Goal: Information Seeking & Learning: Learn about a topic

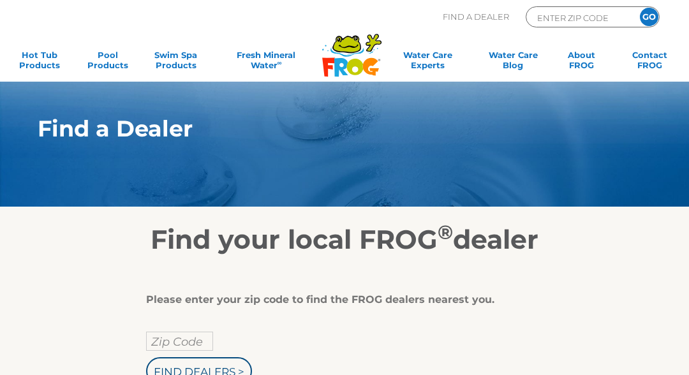
scroll to position [58, 0]
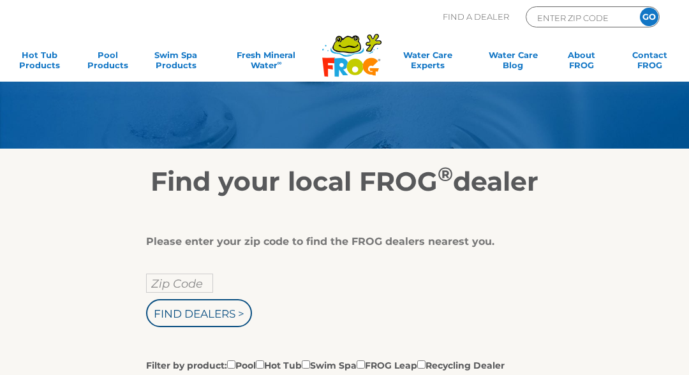
click at [163, 286] on input "Zip Code" at bounding box center [179, 283] width 67 height 19
type input "Zip Code"
click at [164, 281] on input "text" at bounding box center [179, 283] width 67 height 19
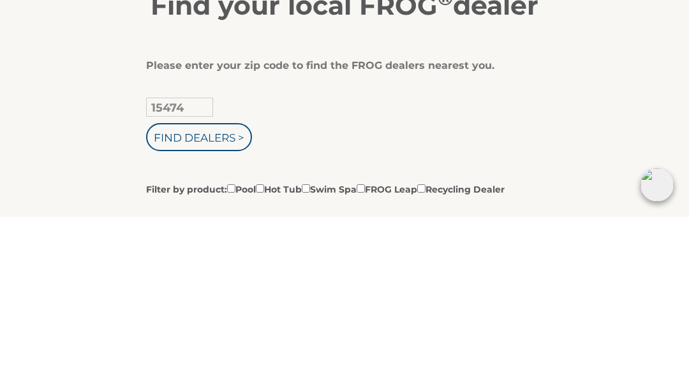
type input "15474"
click at [209, 281] on input "Find Dealers >" at bounding box center [199, 295] width 106 height 28
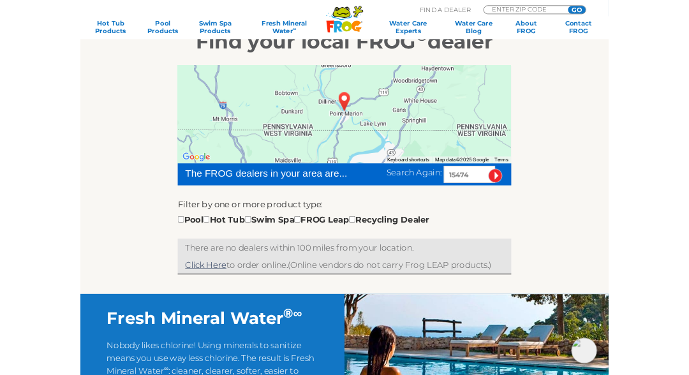
scroll to position [187, 0]
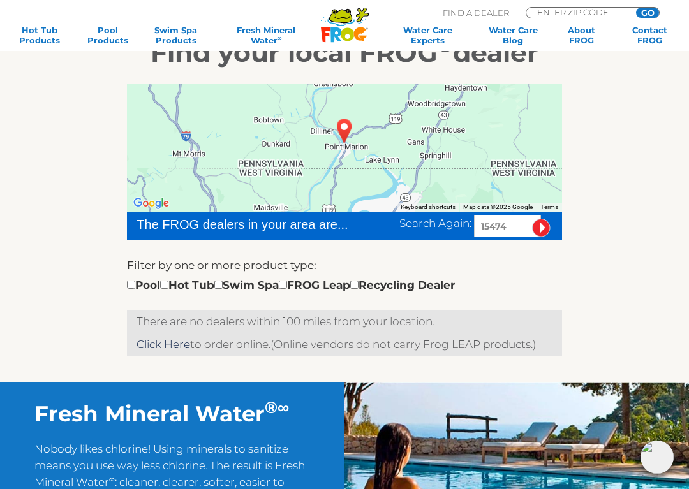
click at [223, 283] on input "checkbox" at bounding box center [218, 285] width 8 height 8
checkbox input "true"
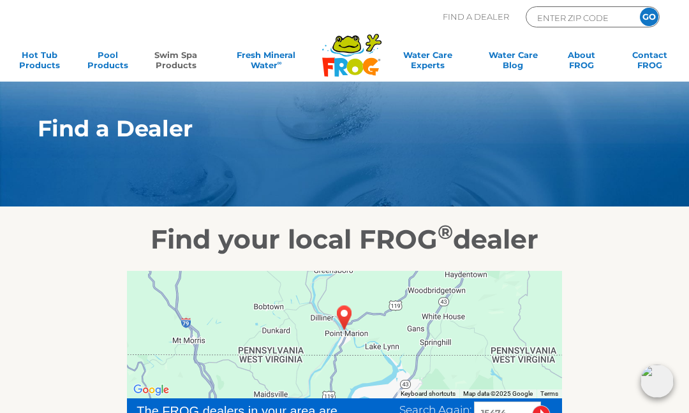
click at [198, 70] on link "Swim Spa Products" at bounding box center [175, 63] width 53 height 26
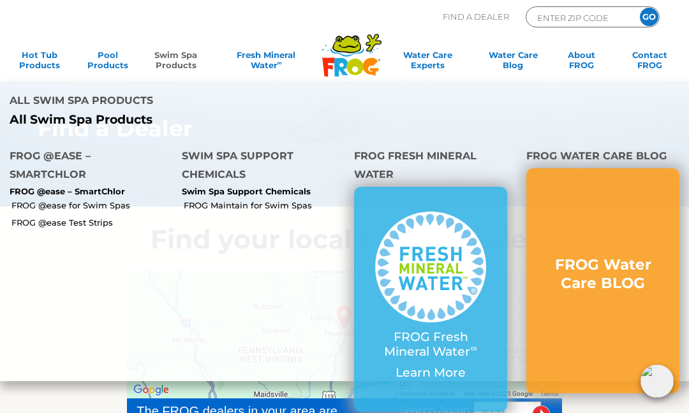
click at [44, 187] on p "FROG @ease – SmartChlor" at bounding box center [86, 192] width 153 height 10
click at [95, 187] on p "FROG @ease – SmartChlor" at bounding box center [86, 192] width 153 height 10
click at [68, 200] on link "FROG @ease for Swim Spas" at bounding box center [91, 205] width 161 height 11
click at [62, 200] on link "FROG @ease for Swim Spas" at bounding box center [91, 205] width 161 height 11
